Goal: Task Accomplishment & Management: Complete application form

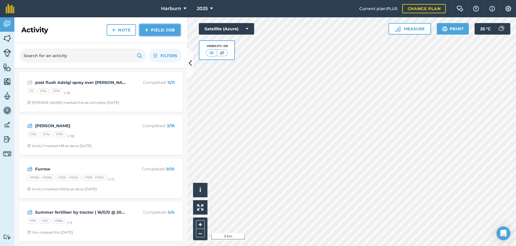
click at [151, 32] on link "Field Job" at bounding box center [160, 30] width 41 height 12
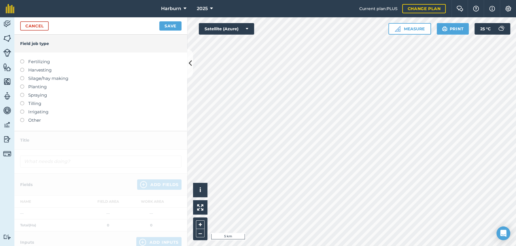
click at [27, 119] on label "Other" at bounding box center [100, 120] width 161 height 7
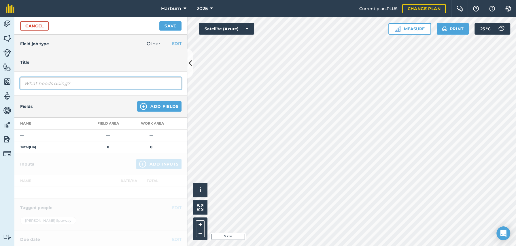
click at [37, 85] on input "text" at bounding box center [100, 83] width 161 height 12
type input "[PERSON_NAME] 3rd pass"
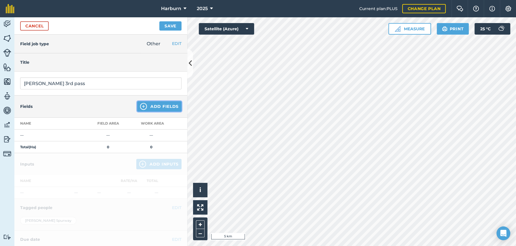
click at [160, 105] on button "Add Fields" at bounding box center [159, 106] width 44 height 10
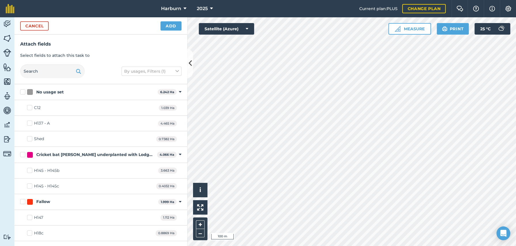
checkbox input "true"
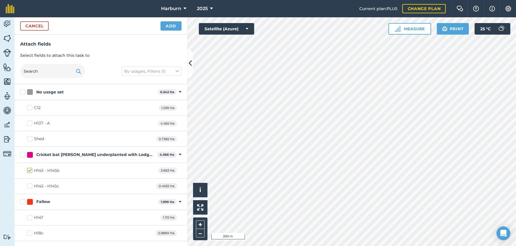
checkbox input "true"
click at [178, 24] on button "Add" at bounding box center [171, 25] width 21 height 9
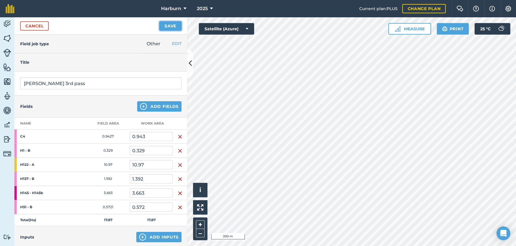
click at [178, 24] on button "Save" at bounding box center [170, 25] width 22 height 9
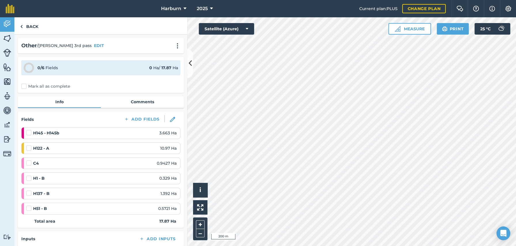
click at [28, 175] on label at bounding box center [29, 175] width 7 height 0
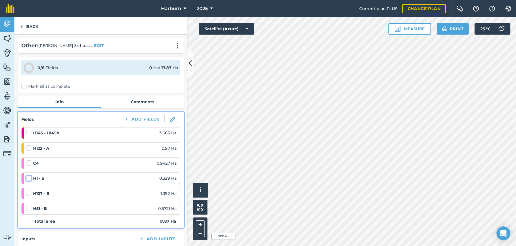
click at [28, 176] on input "checkbox" at bounding box center [28, 177] width 4 height 4
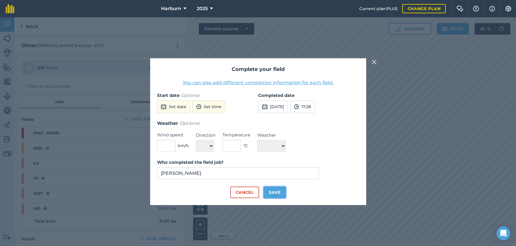
click at [276, 189] on button "Save" at bounding box center [275, 193] width 22 height 12
checkbox input "true"
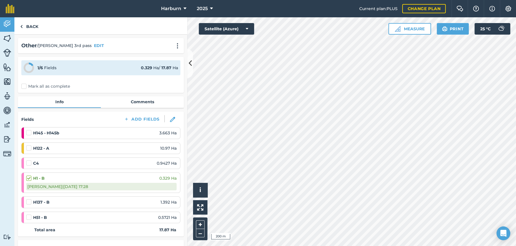
click at [30, 130] on label at bounding box center [29, 130] width 7 height 0
click at [30, 132] on input "checkbox" at bounding box center [28, 132] width 4 height 4
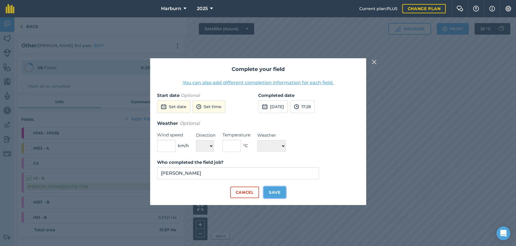
click at [277, 191] on button "Save" at bounding box center [275, 193] width 22 height 12
checkbox input "true"
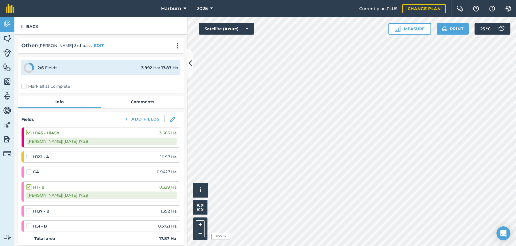
click at [28, 208] on label at bounding box center [29, 208] width 7 height 0
click at [28, 210] on input "checkbox" at bounding box center [28, 210] width 4 height 4
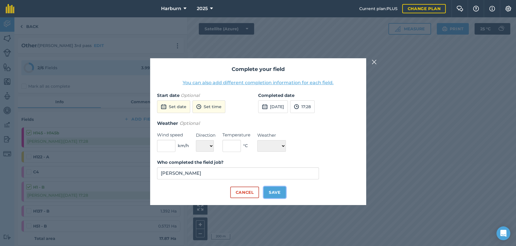
click at [281, 194] on button "Save" at bounding box center [275, 193] width 22 height 12
checkbox input "true"
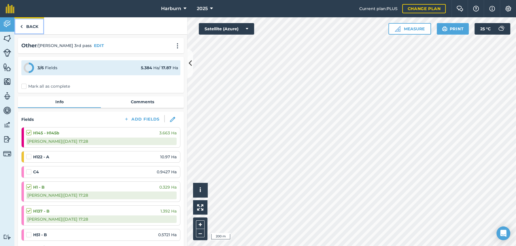
click at [22, 27] on img at bounding box center [21, 26] width 3 height 7
